Goal: Task Accomplishment & Management: Manage account settings

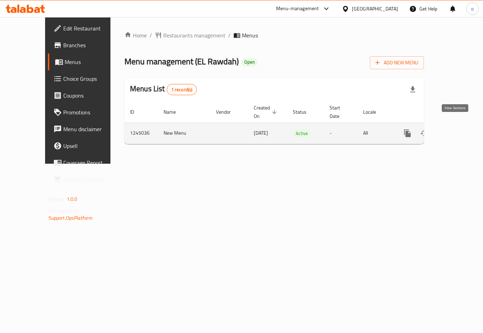
click at [457, 129] on icon "enhanced table" at bounding box center [458, 133] width 8 height 8
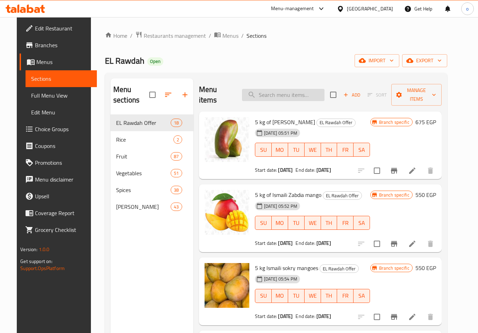
click at [269, 91] on input "search" at bounding box center [283, 95] width 83 height 12
paste input "Cherry"
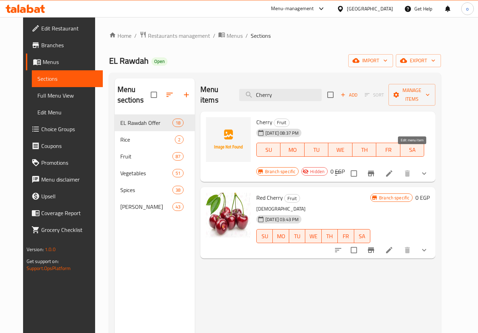
type input "Cherry"
click at [393, 169] on icon at bounding box center [389, 173] width 8 height 8
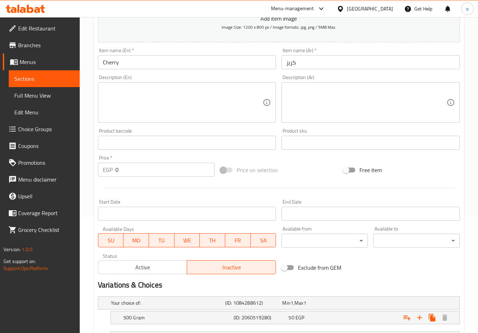
scroll to position [72, 0]
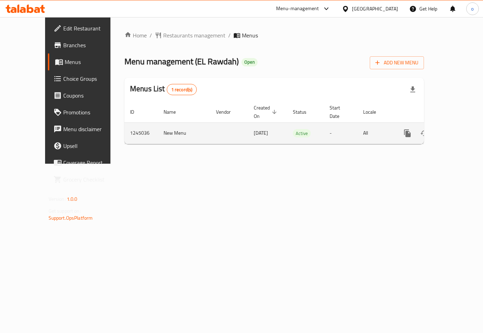
click at [454, 129] on icon "enhanced table" at bounding box center [458, 133] width 8 height 8
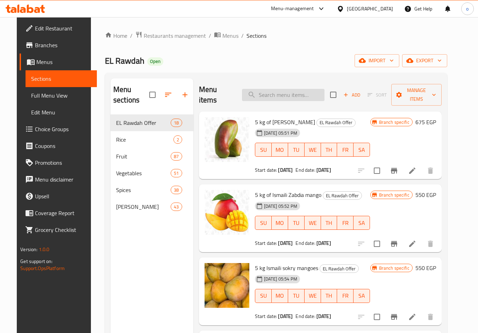
click at [283, 89] on input "search" at bounding box center [283, 95] width 83 height 12
paste input "Cherry"
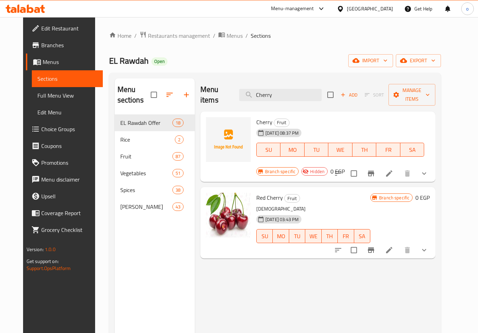
type input "Cherry"
click at [399, 244] on li at bounding box center [389, 250] width 20 height 13
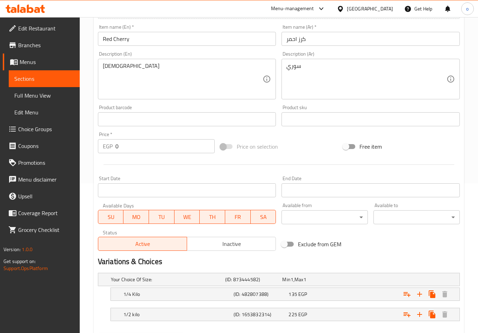
scroll to position [12, 0]
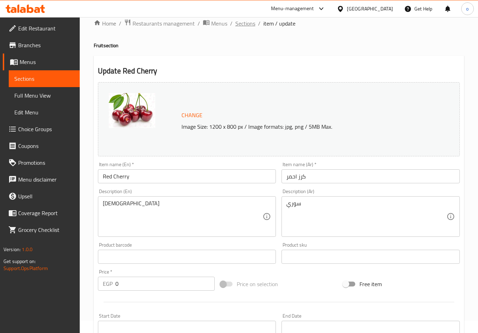
click at [245, 26] on span "Sections" at bounding box center [245, 23] width 20 height 8
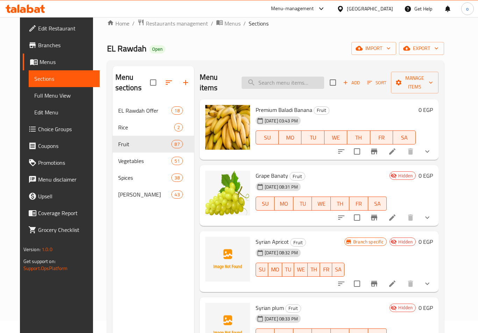
click at [267, 81] on input "search" at bounding box center [283, 83] width 83 height 12
paste input "Cherry"
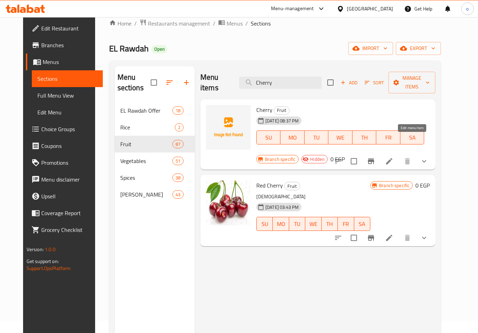
type input "Cherry"
click at [392, 158] on icon at bounding box center [389, 161] width 6 height 6
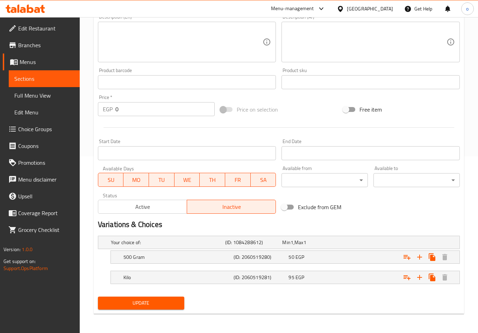
scroll to position [177, 0]
click at [337, 62] on div "Description (Ar) Description (Ar)" at bounding box center [371, 37] width 184 height 53
